Goal: Information Seeking & Learning: Learn about a topic

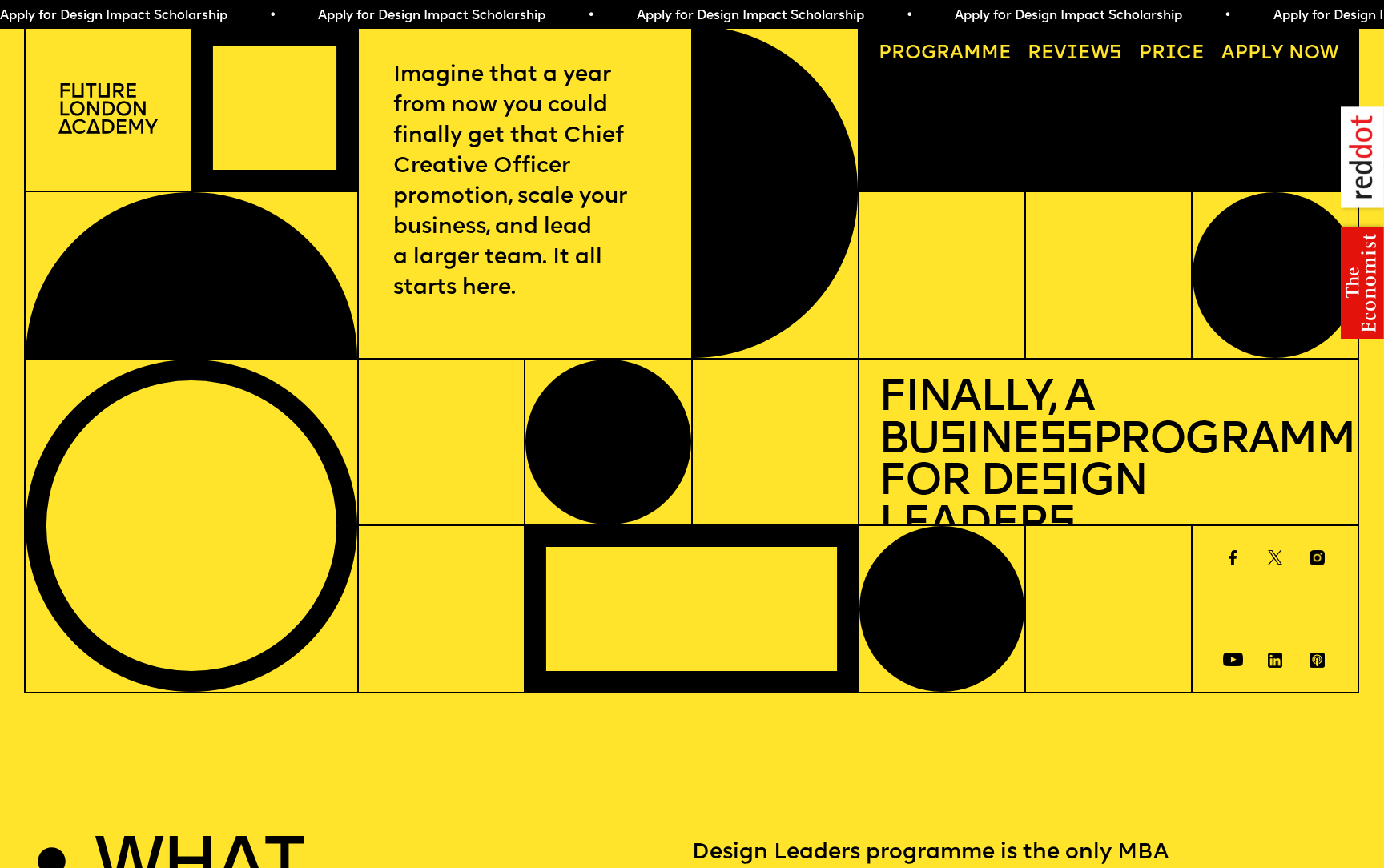
click at [958, 54] on span "a" at bounding box center [956, 54] width 13 height 19
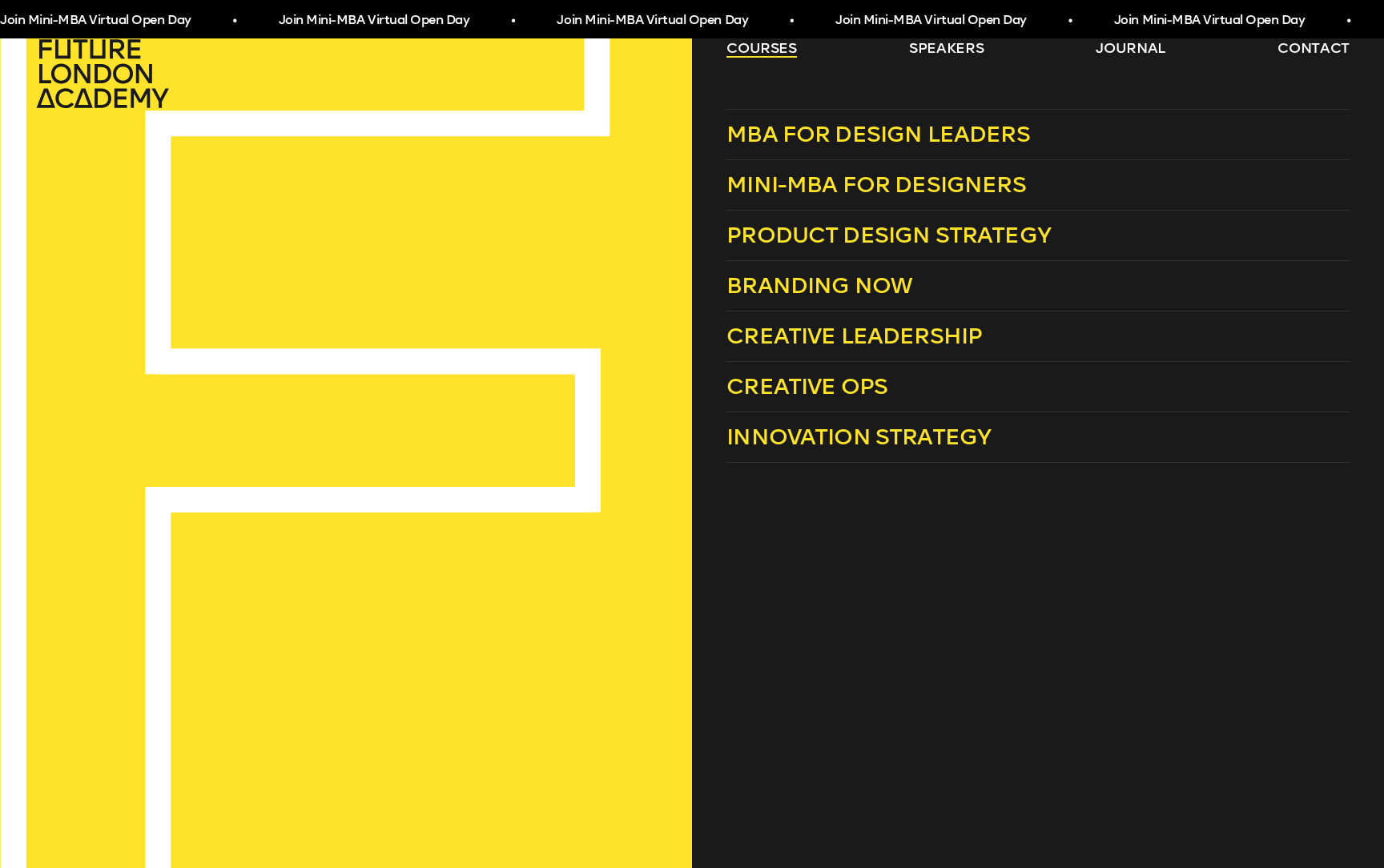
click at [776, 47] on link "courses" at bounding box center [761, 48] width 70 height 19
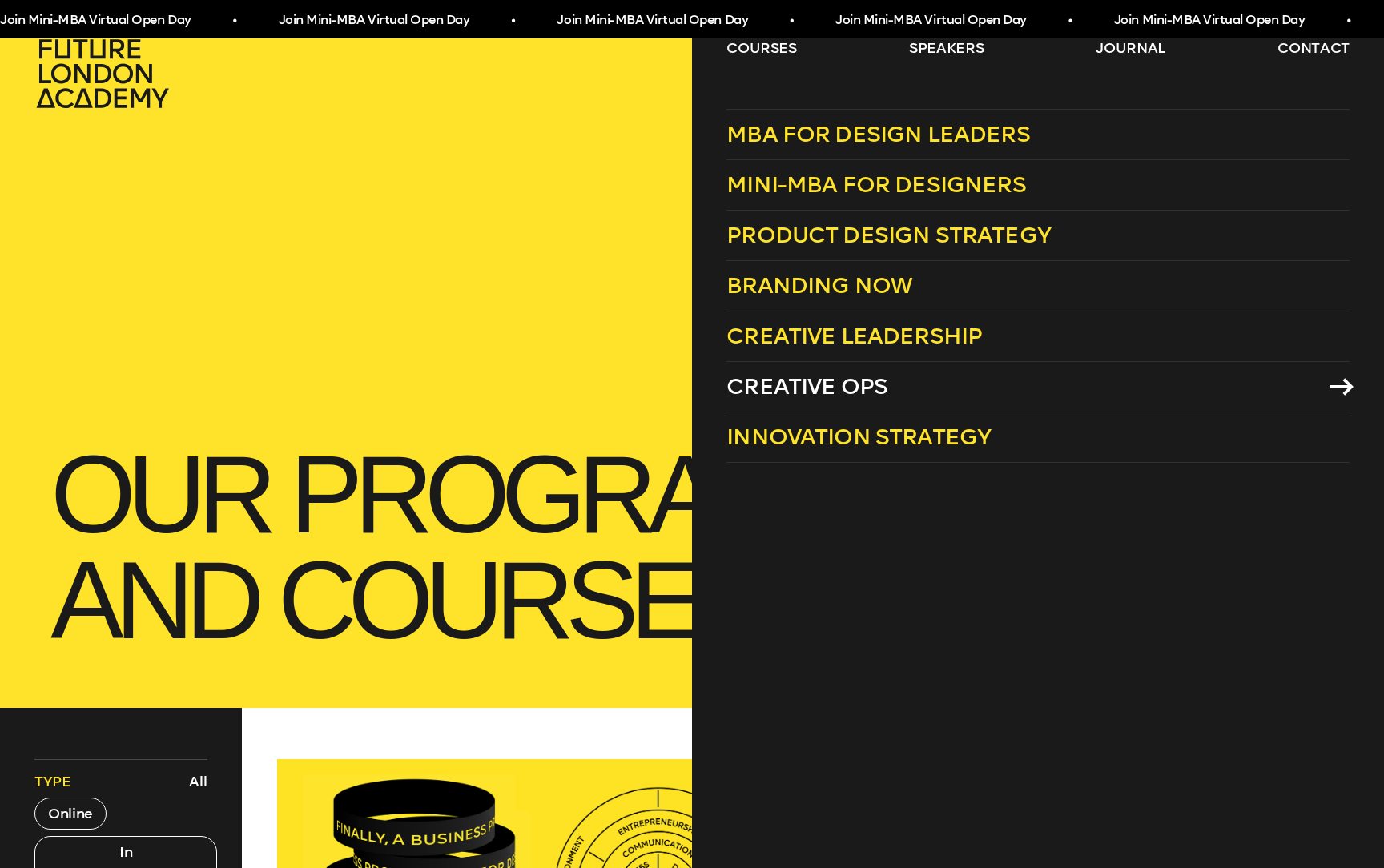
click at [788, 392] on span "Creative Ops" at bounding box center [807, 385] width 161 height 26
